Goal: Information Seeking & Learning: Learn about a topic

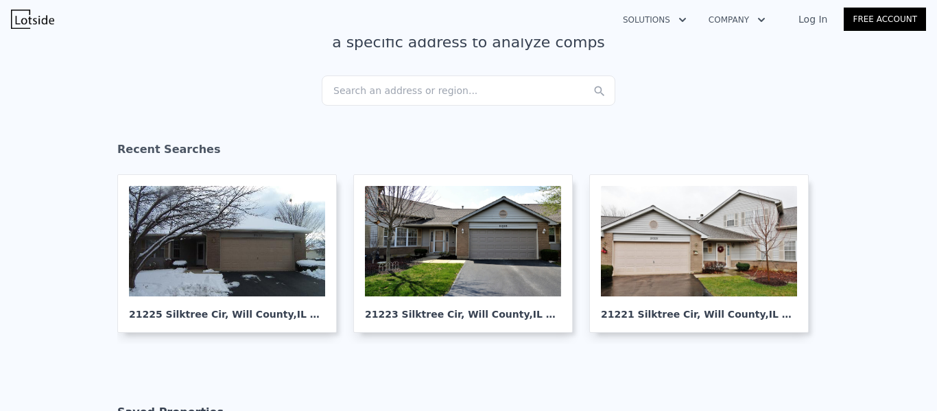
scroll to position [116, 0]
click at [383, 92] on div "Search an address or region..." at bounding box center [469, 90] width 294 height 30
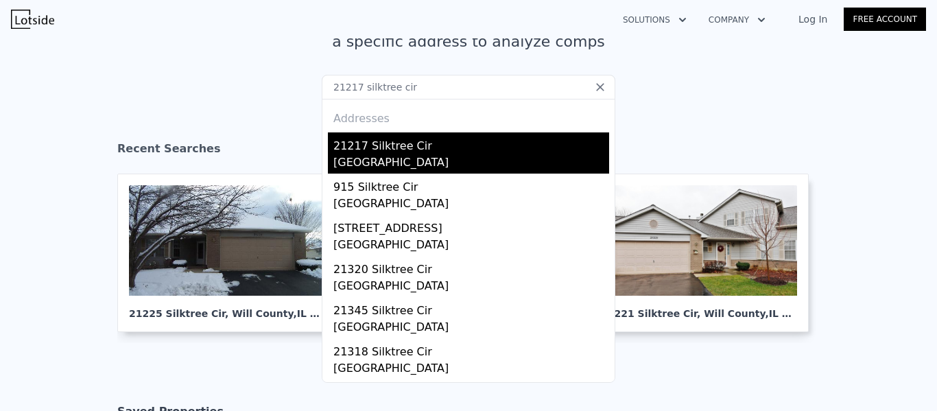
type input "21217 silktree cir"
click at [365, 152] on div "21217 Silktree Cir" at bounding box center [471, 143] width 276 height 22
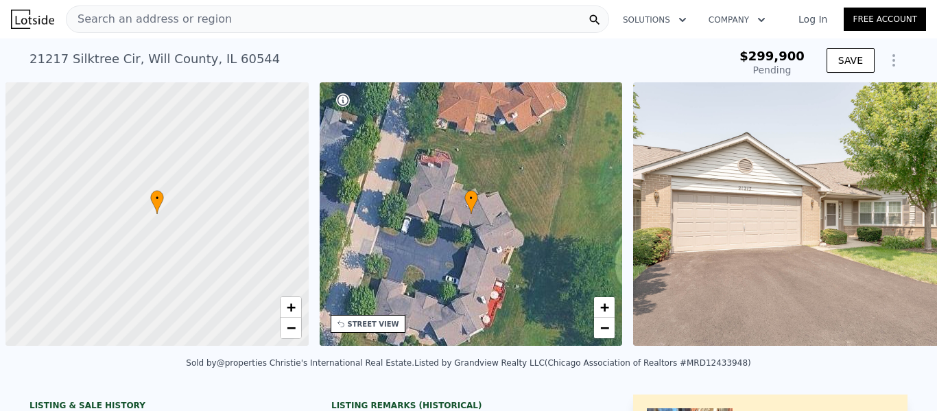
scroll to position [0, 5]
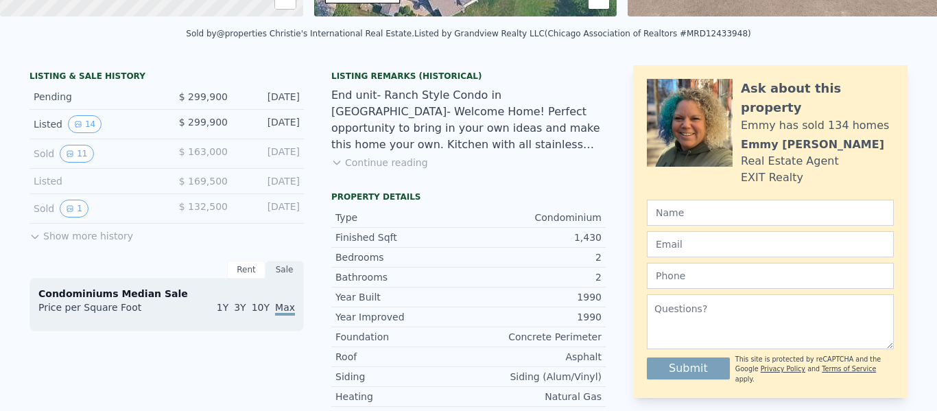
type input "-$ 318,867"
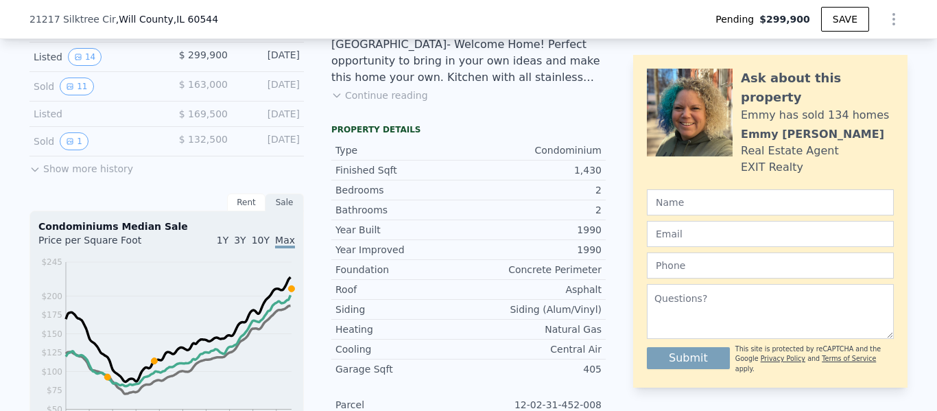
scroll to position [264, 0]
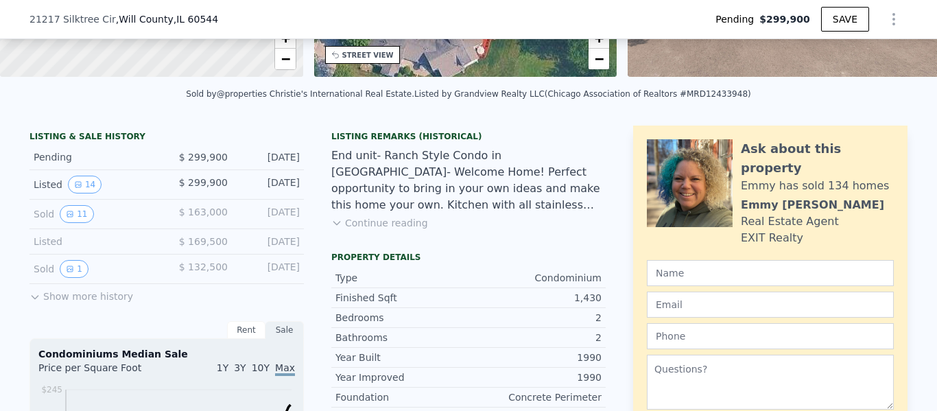
drag, startPoint x: 82, startPoint y: 185, endPoint x: 32, endPoint y: 167, distance: 52.3
click at [32, 167] on div "LISTING & SALE HISTORY Pending $ 299,900 [DATE] Listed 14 $ 299,900 [DATE] Sold…" at bounding box center [166, 218] width 274 height 174
click at [73, 217] on button "11" at bounding box center [77, 214] width 34 height 18
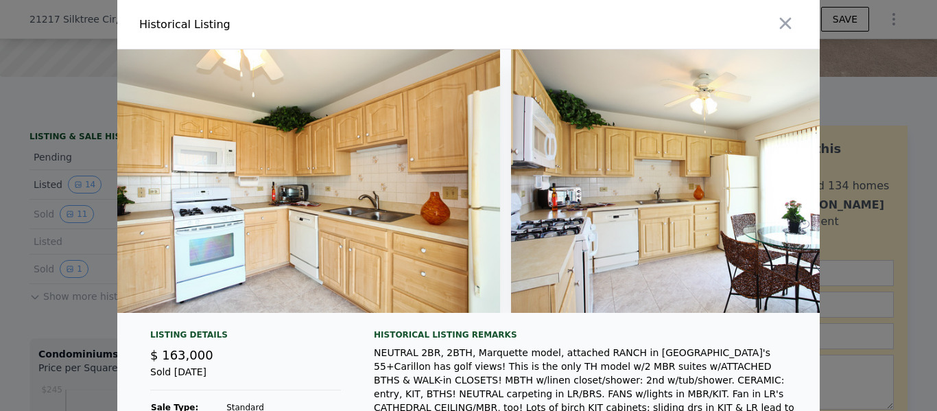
scroll to position [0, 0]
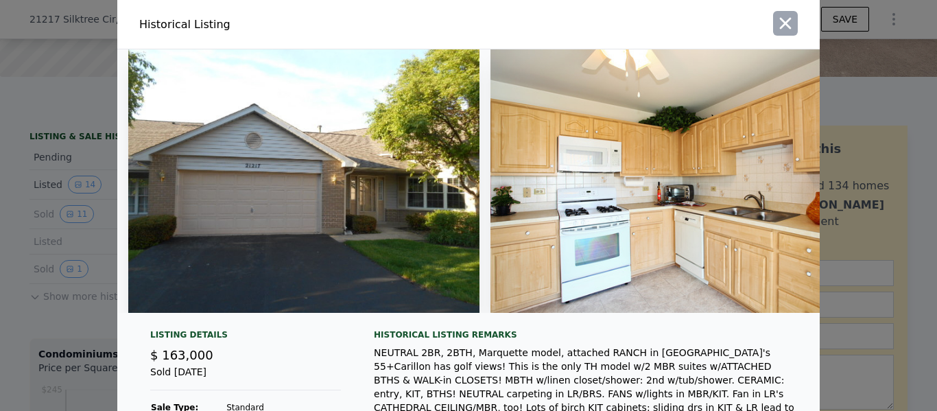
click at [784, 21] on icon "button" at bounding box center [786, 24] width 12 height 12
